Goal: Task Accomplishment & Management: Manage account settings

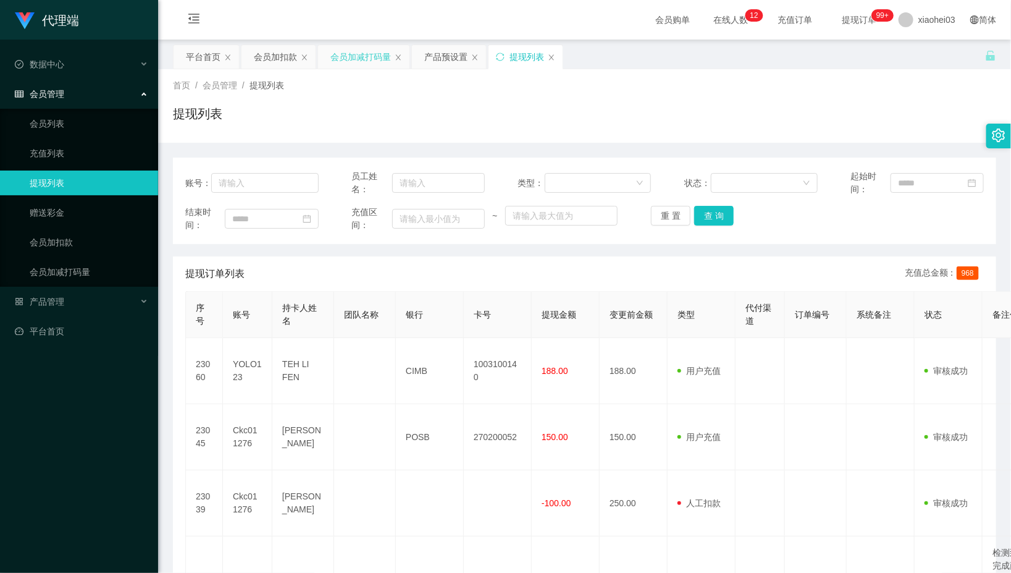
click at [352, 65] on div "会员加减打码量" at bounding box center [360, 56] width 61 height 23
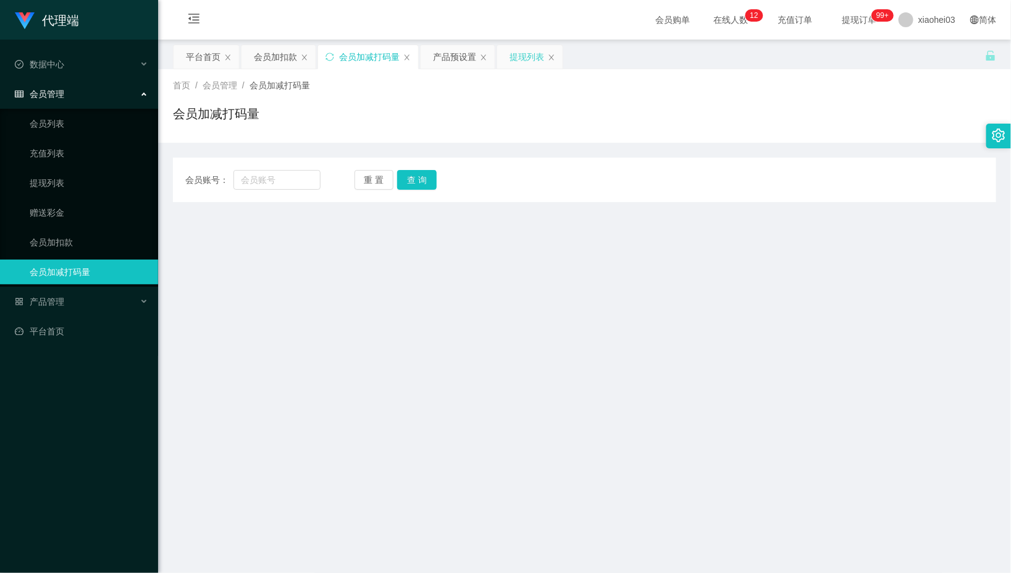
click at [510, 68] on div "提现列表" at bounding box center [530, 68] width 46 height 47
click at [520, 66] on div "提现列表" at bounding box center [527, 56] width 35 height 23
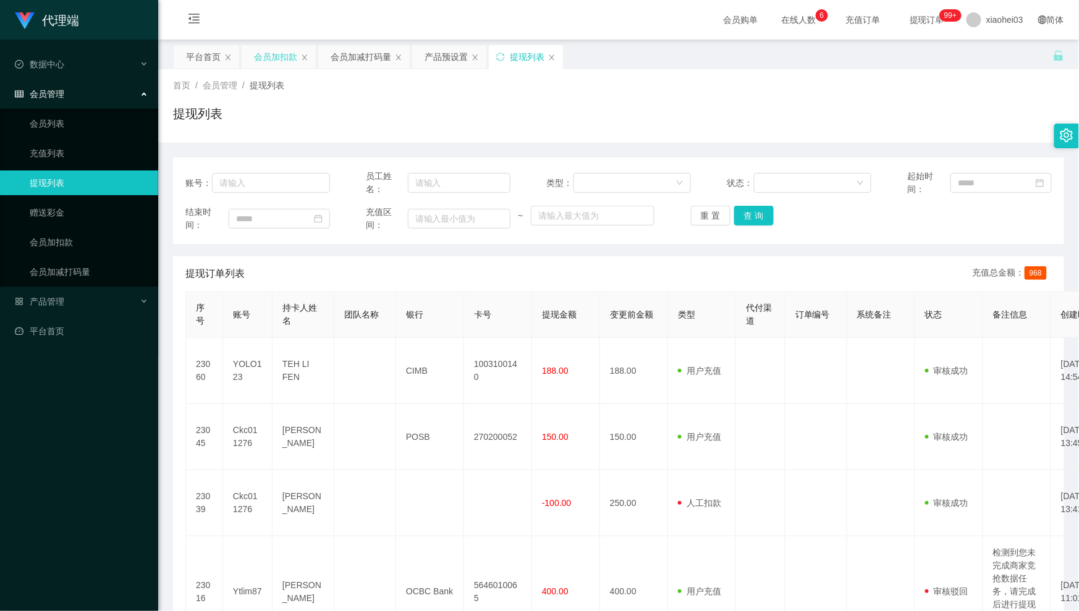
click at [263, 55] on div "会员加扣款" at bounding box center [275, 56] width 43 height 23
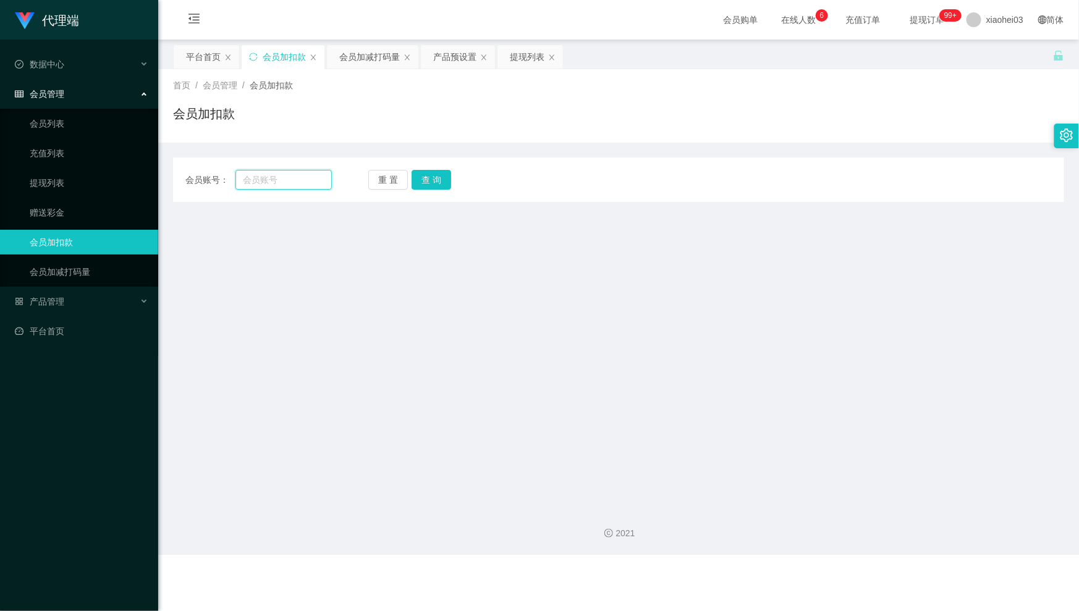
drag, startPoint x: 282, startPoint y: 175, endPoint x: 429, endPoint y: 169, distance: 146.6
click at [283, 175] on input "text" at bounding box center [283, 180] width 96 height 20
paste input "ddyy90"
type input "ddyy90"
click at [443, 169] on div "会员账号： ddyy90 重 置 查 询 会员账号 会员姓名 账号余额 操作类型 人工加款 人工扣款 金额 确 定" at bounding box center [618, 180] width 891 height 44
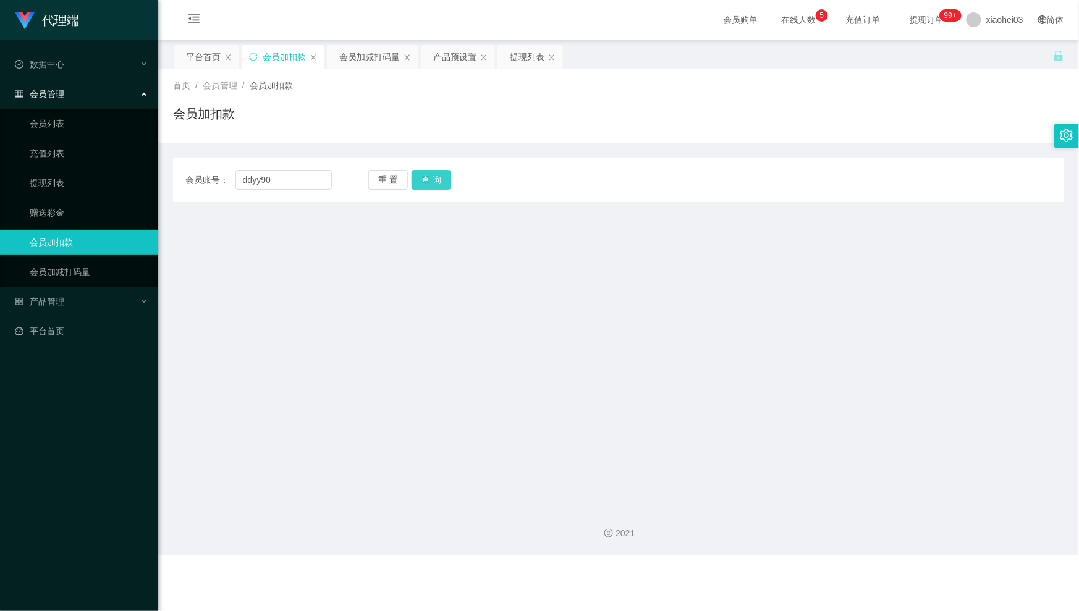
click at [431, 177] on button "查 询" at bounding box center [431, 180] width 40 height 20
